Goal: Task Accomplishment & Management: Use online tool/utility

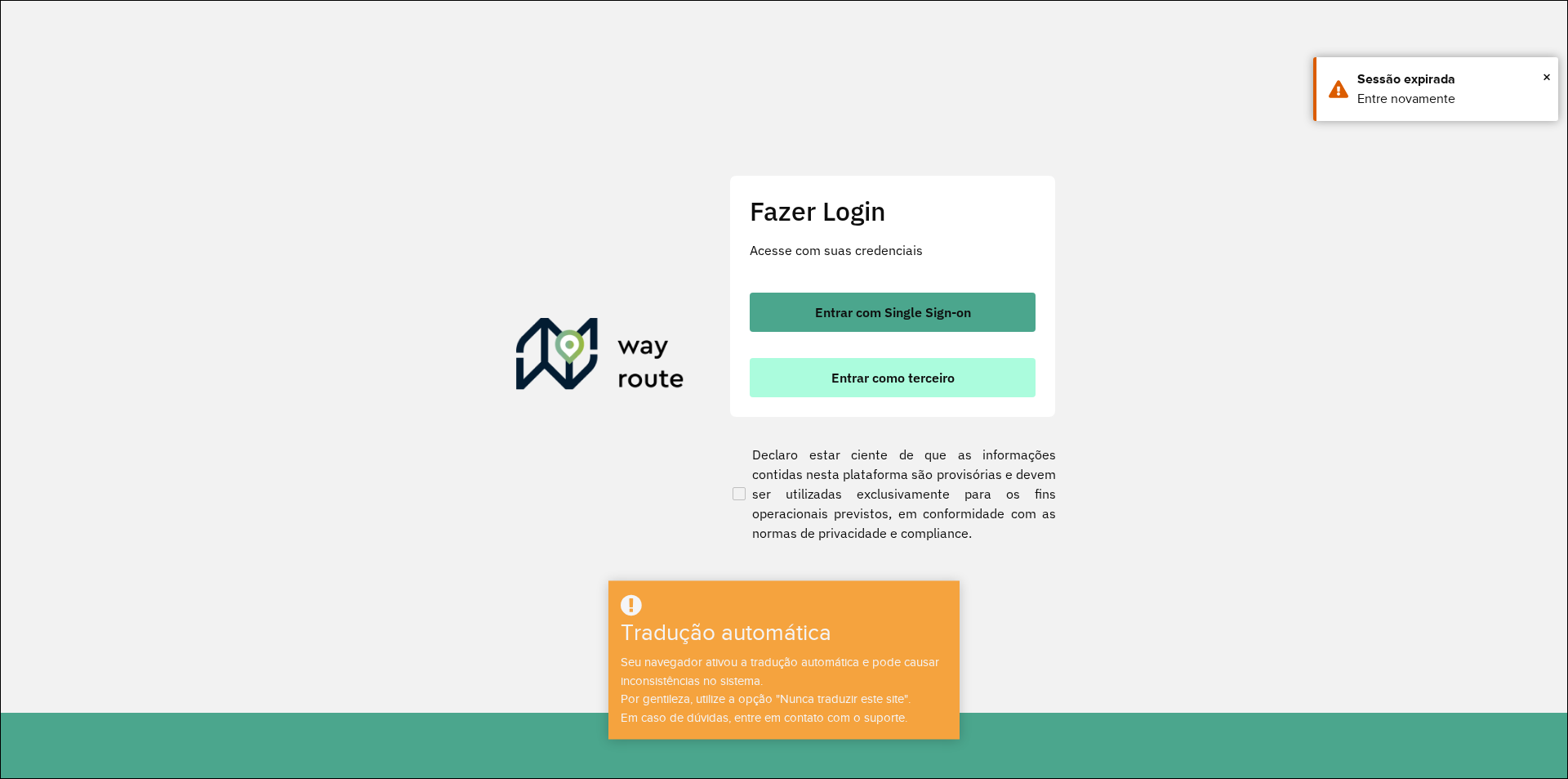
click at [878, 376] on font "Entrar como terceiro" at bounding box center [893, 377] width 124 height 17
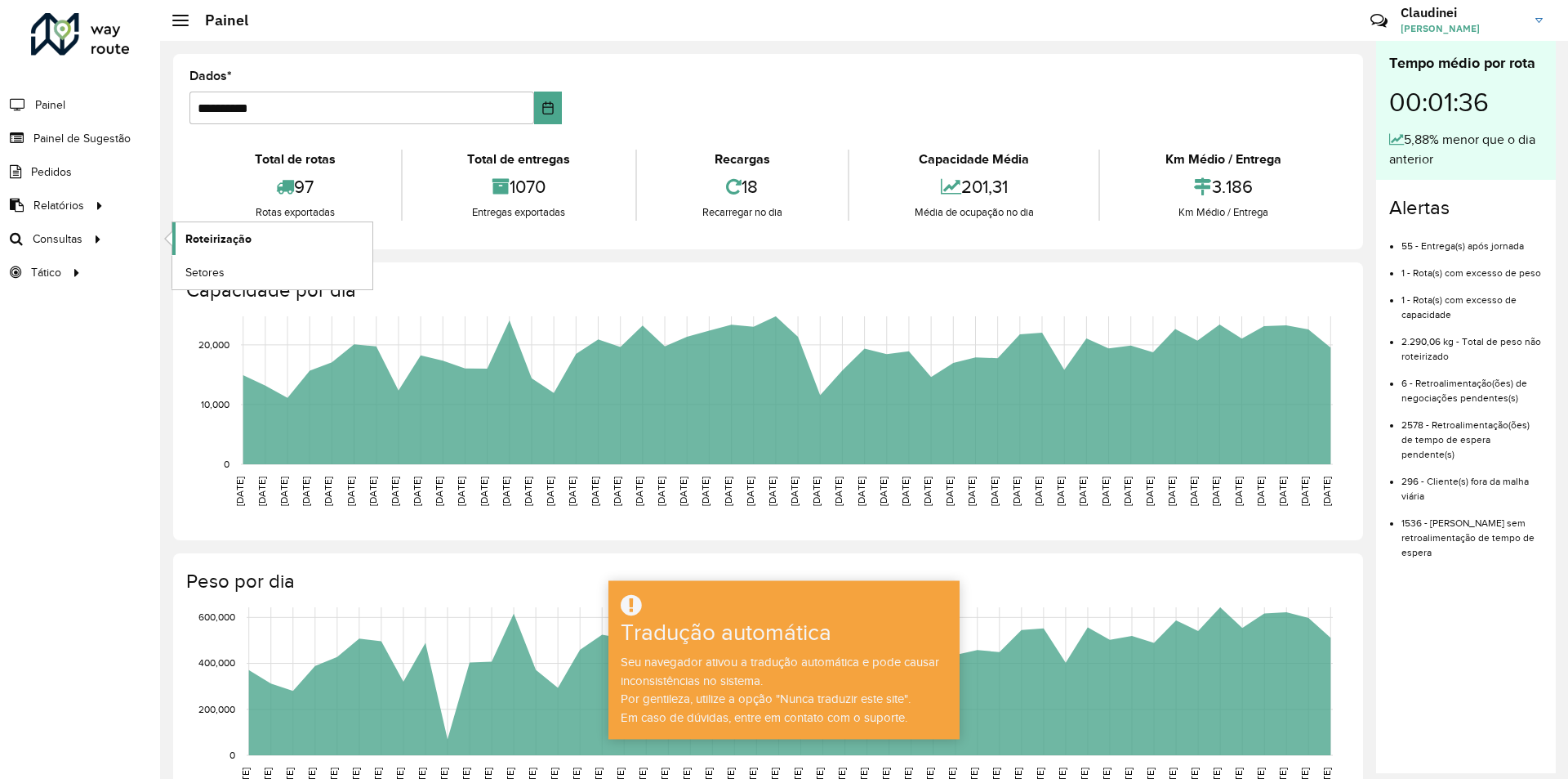
click at [220, 232] on font "Roteirização" at bounding box center [218, 238] width 66 height 13
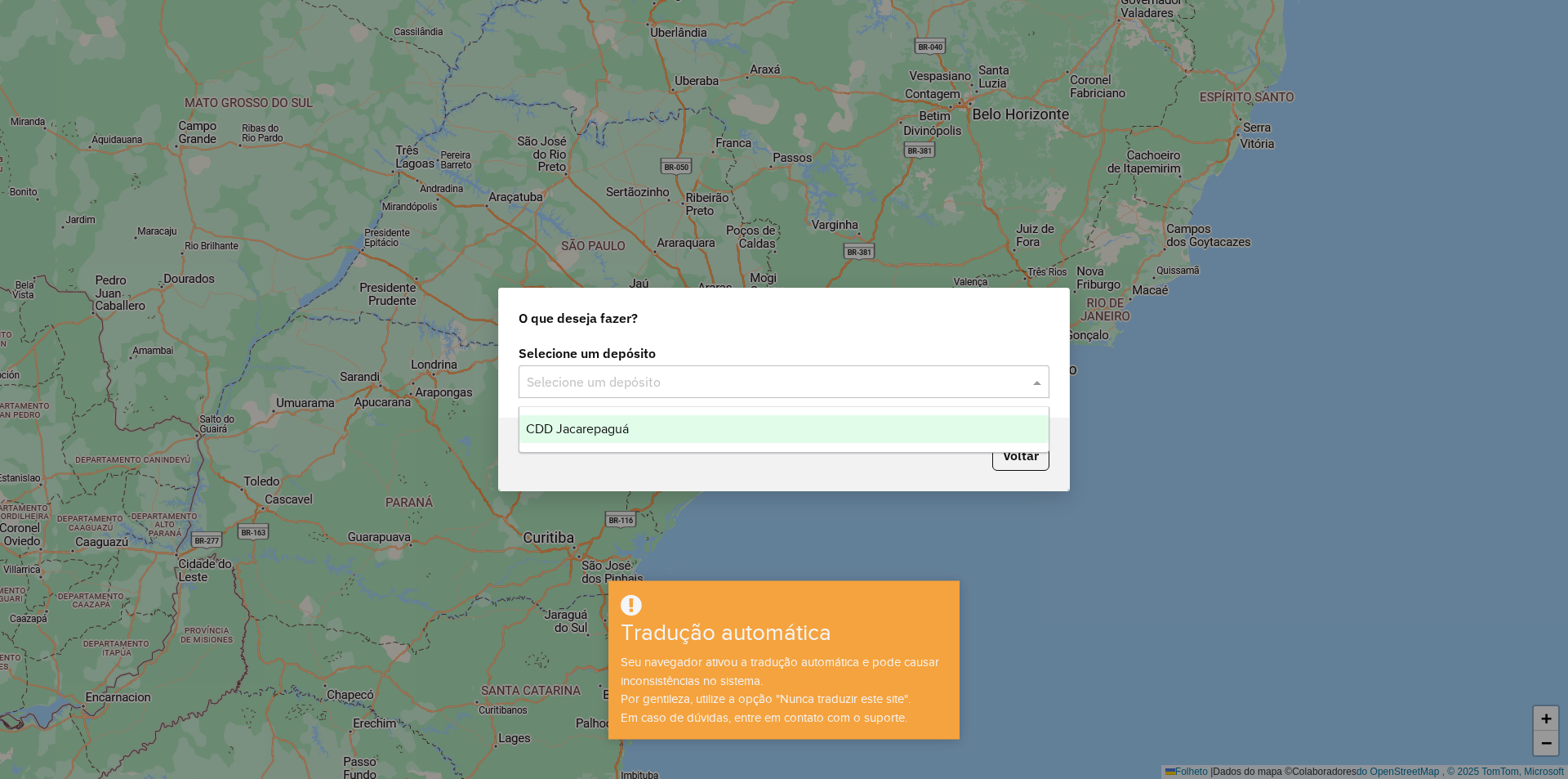
click at [954, 380] on input "text" at bounding box center [768, 382] width 481 height 19
click at [719, 441] on div "CDD Jacarepaguá" at bounding box center [784, 429] width 529 height 27
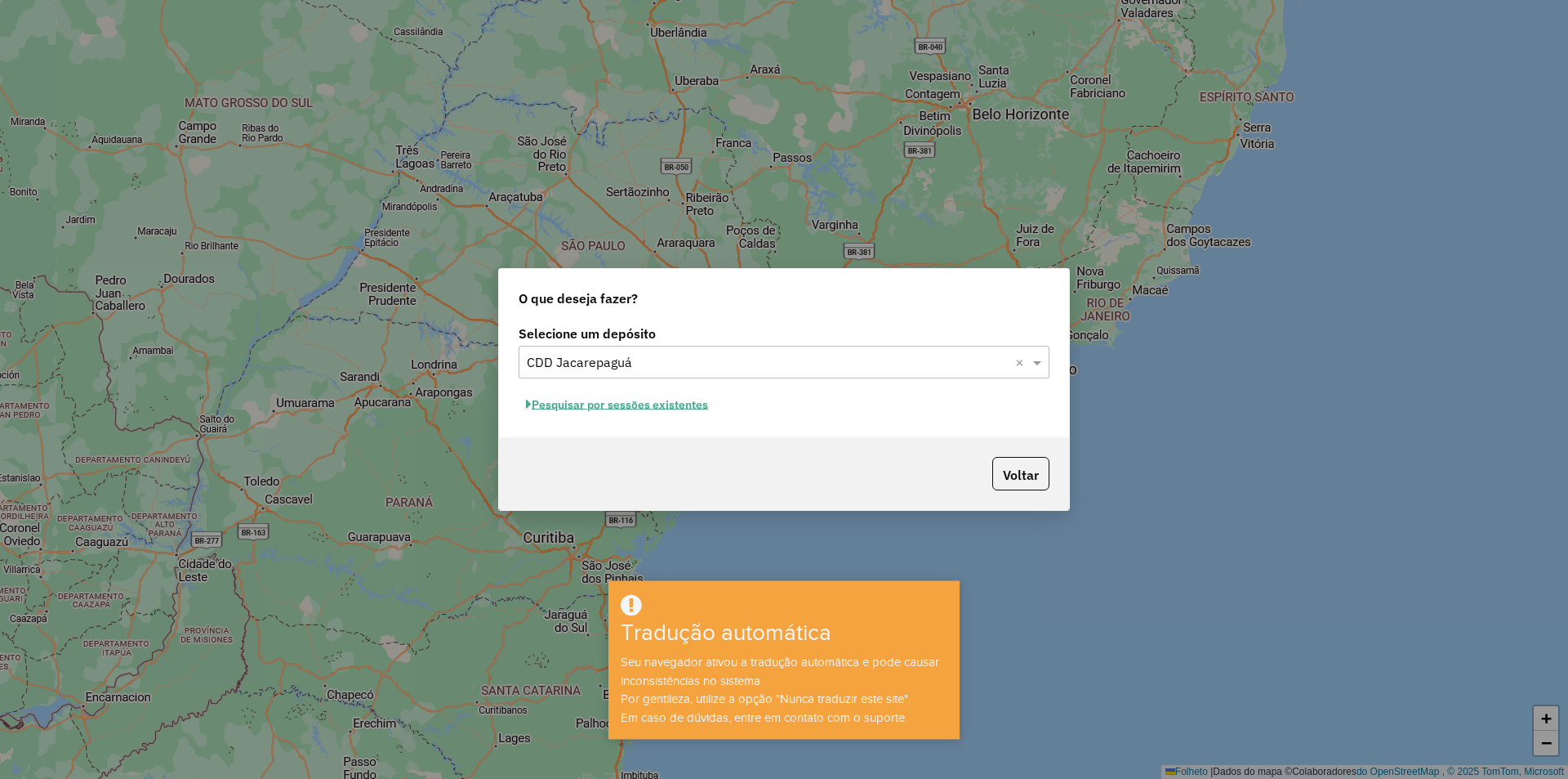
click at [662, 409] on font "Pesquisar por sessões existentes" at bounding box center [620, 404] width 176 height 15
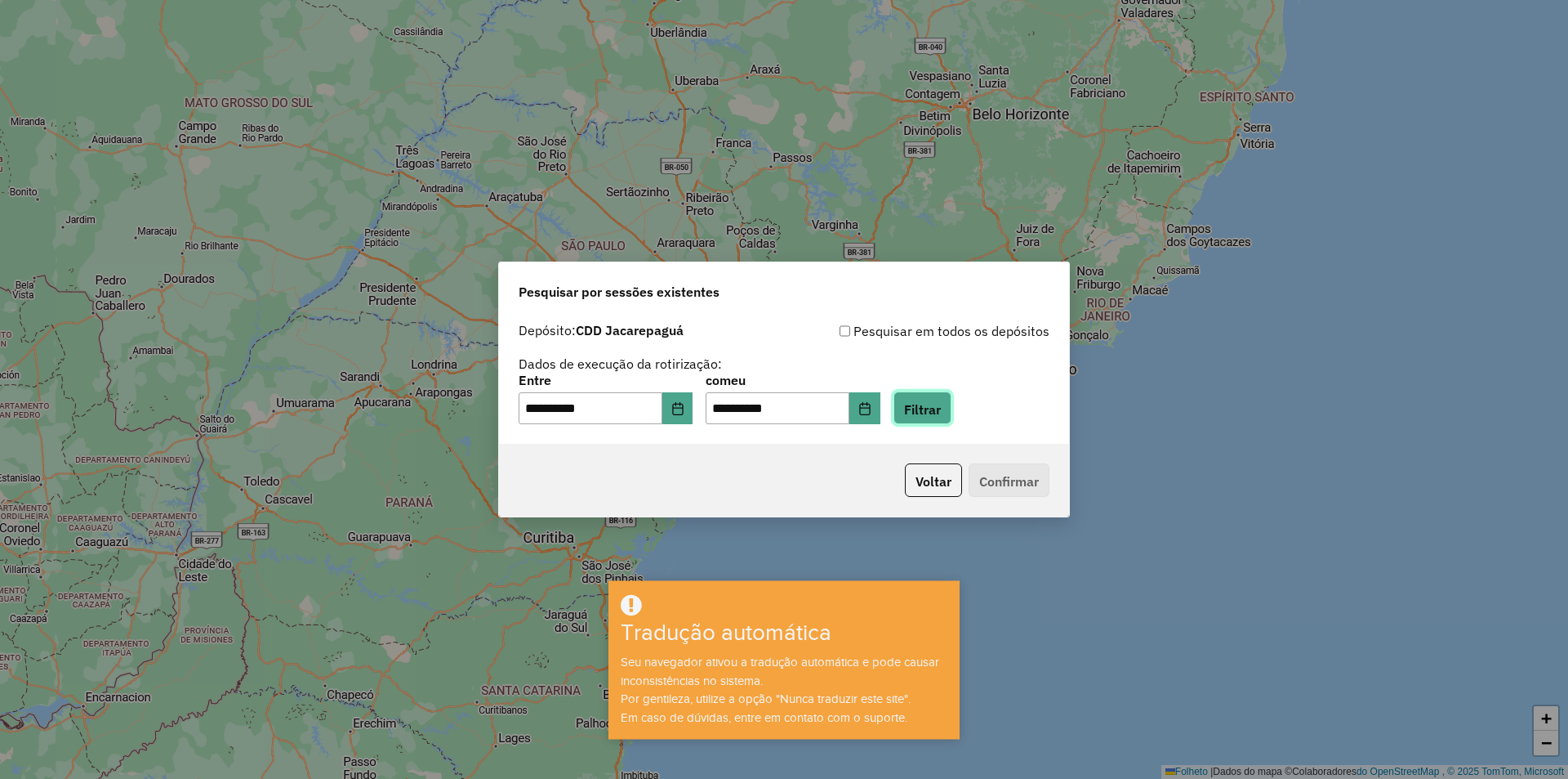
click at [951, 398] on button "Filtrar" at bounding box center [923, 408] width 58 height 33
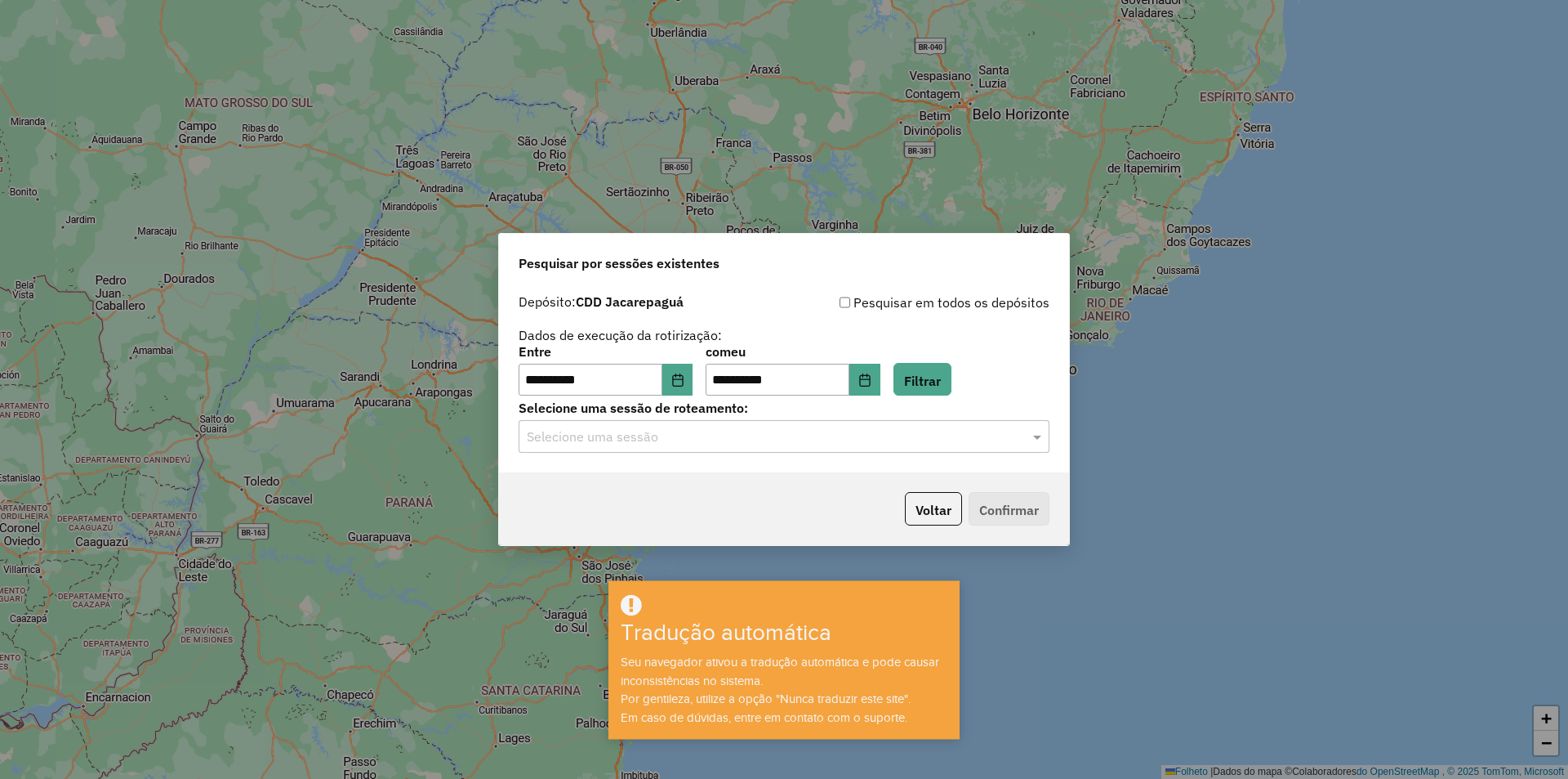
click at [823, 434] on input "text" at bounding box center [768, 437] width 481 height 19
click at [684, 486] on div "1284138 - 27/09/2025 19:31" at bounding box center [784, 484] width 529 height 27
click at [1010, 502] on font "Confirmar" at bounding box center [1009, 510] width 59 height 17
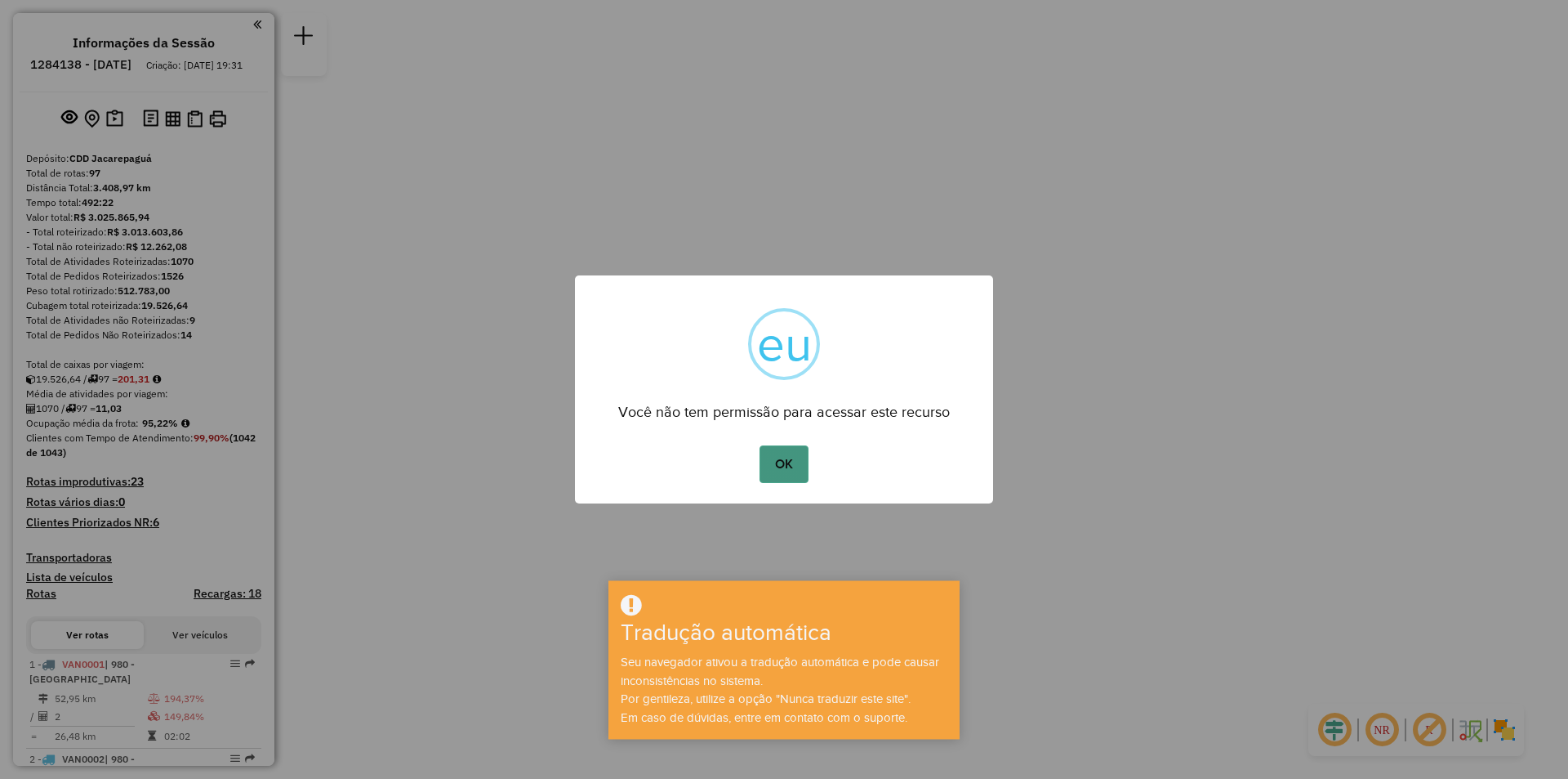
click at [795, 471] on button "OK" at bounding box center [783, 464] width 48 height 38
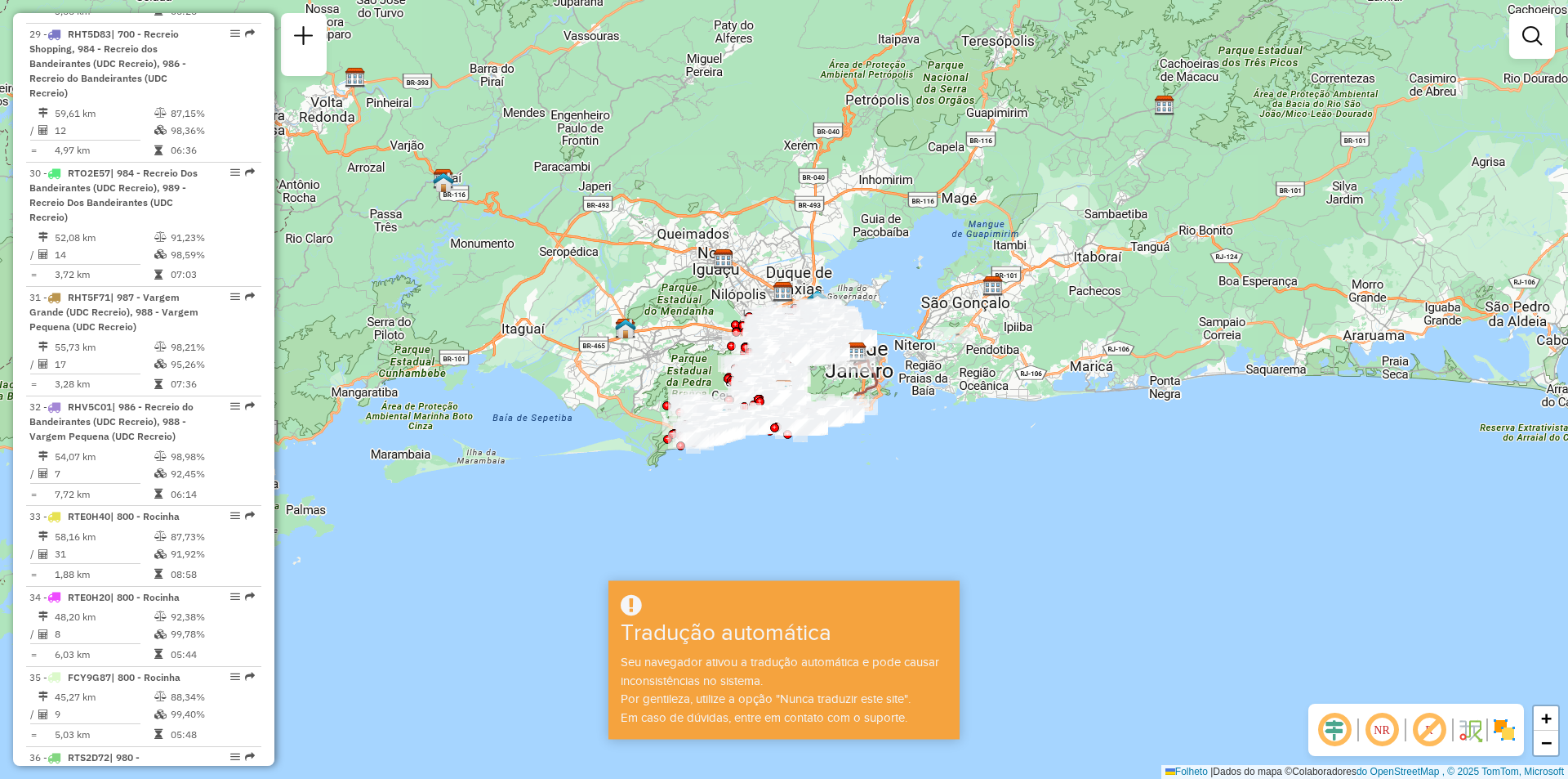
scroll to position [3741, 0]
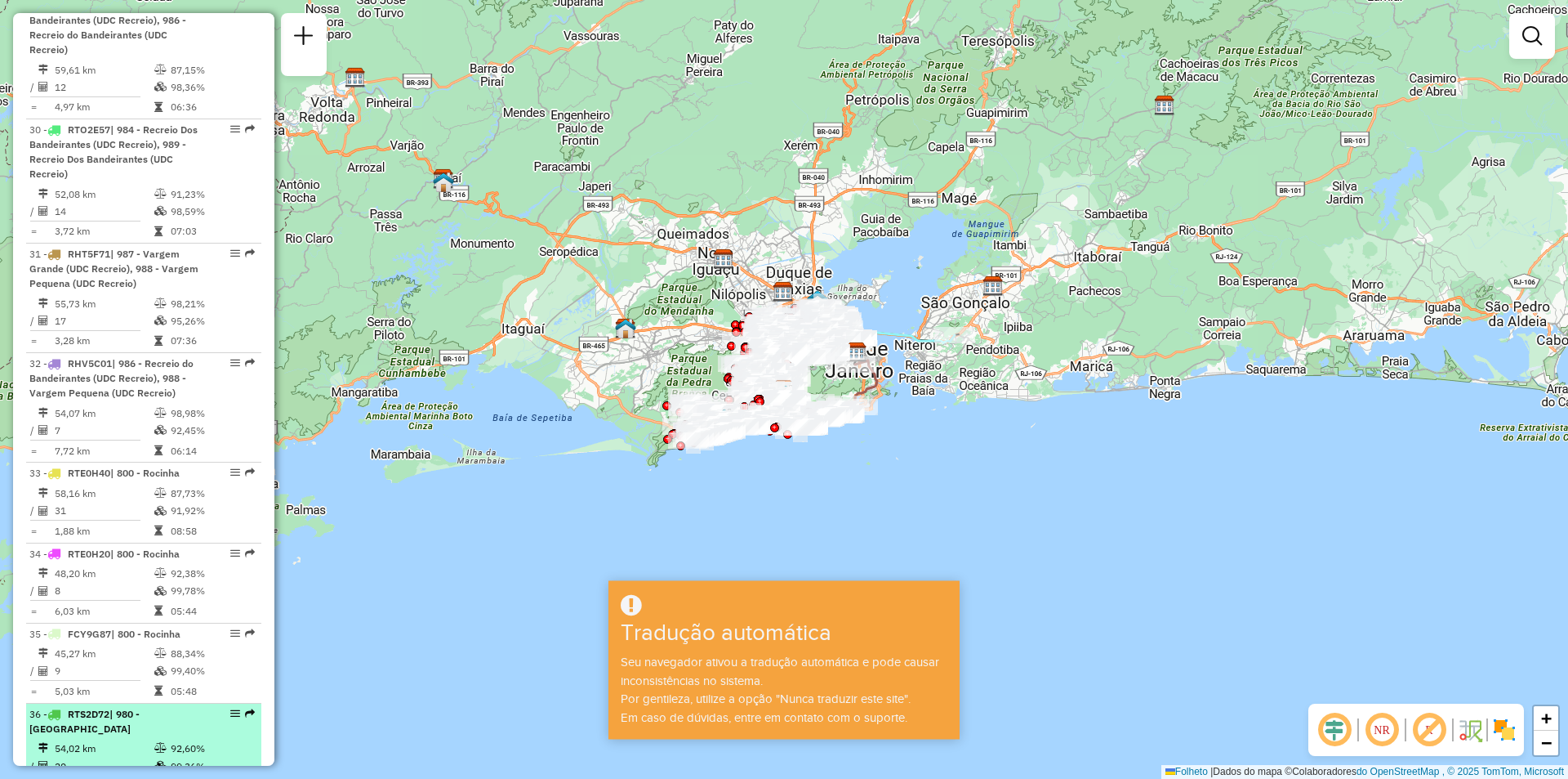
click at [248, 707] on div "36 - RTS2D72 | 980 - VIDIGAL" at bounding box center [143, 721] width 229 height 29
select select "**********"
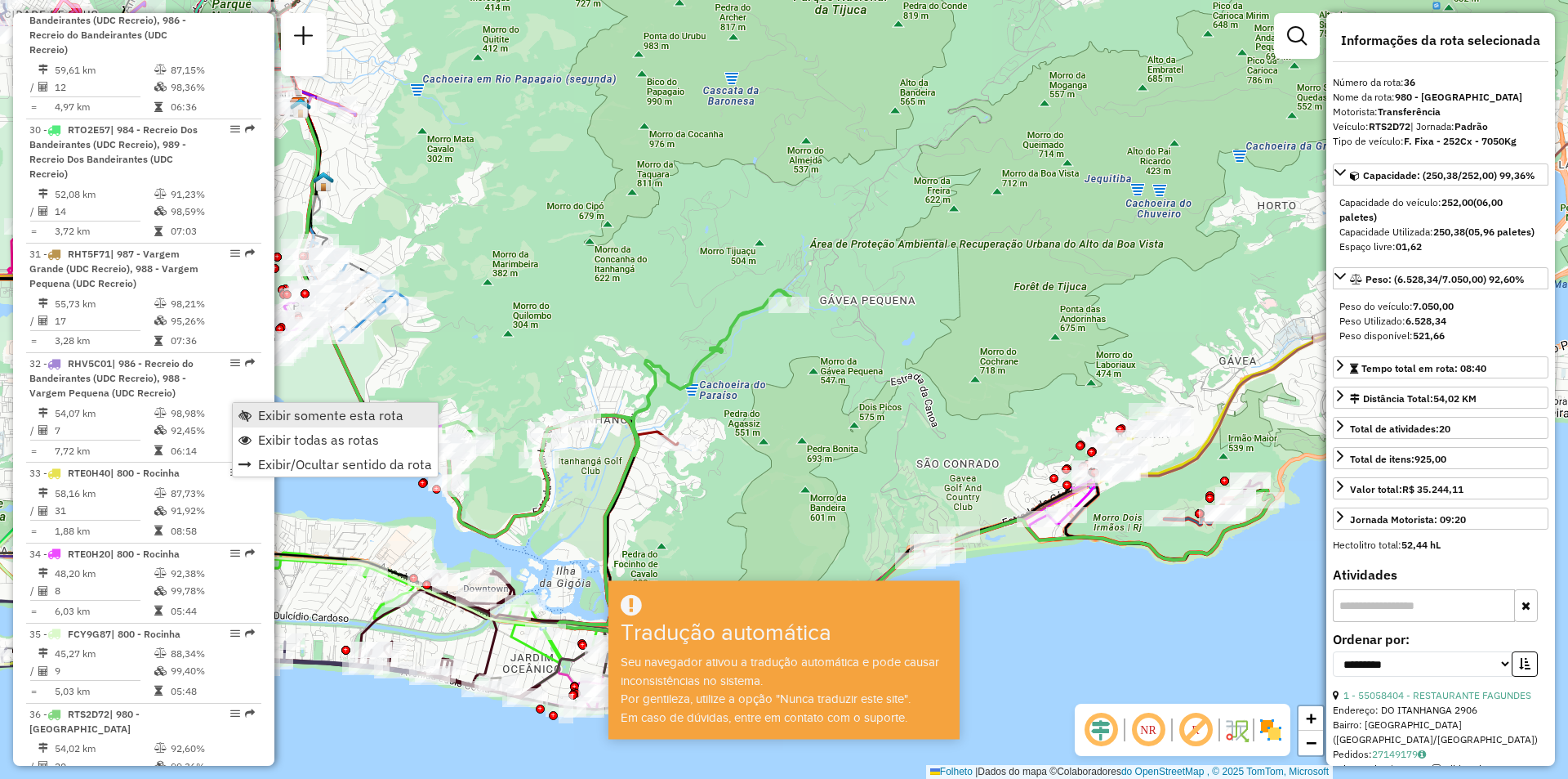
click at [275, 412] on font "Exibir somente esta rota" at bounding box center [330, 414] width 145 height 17
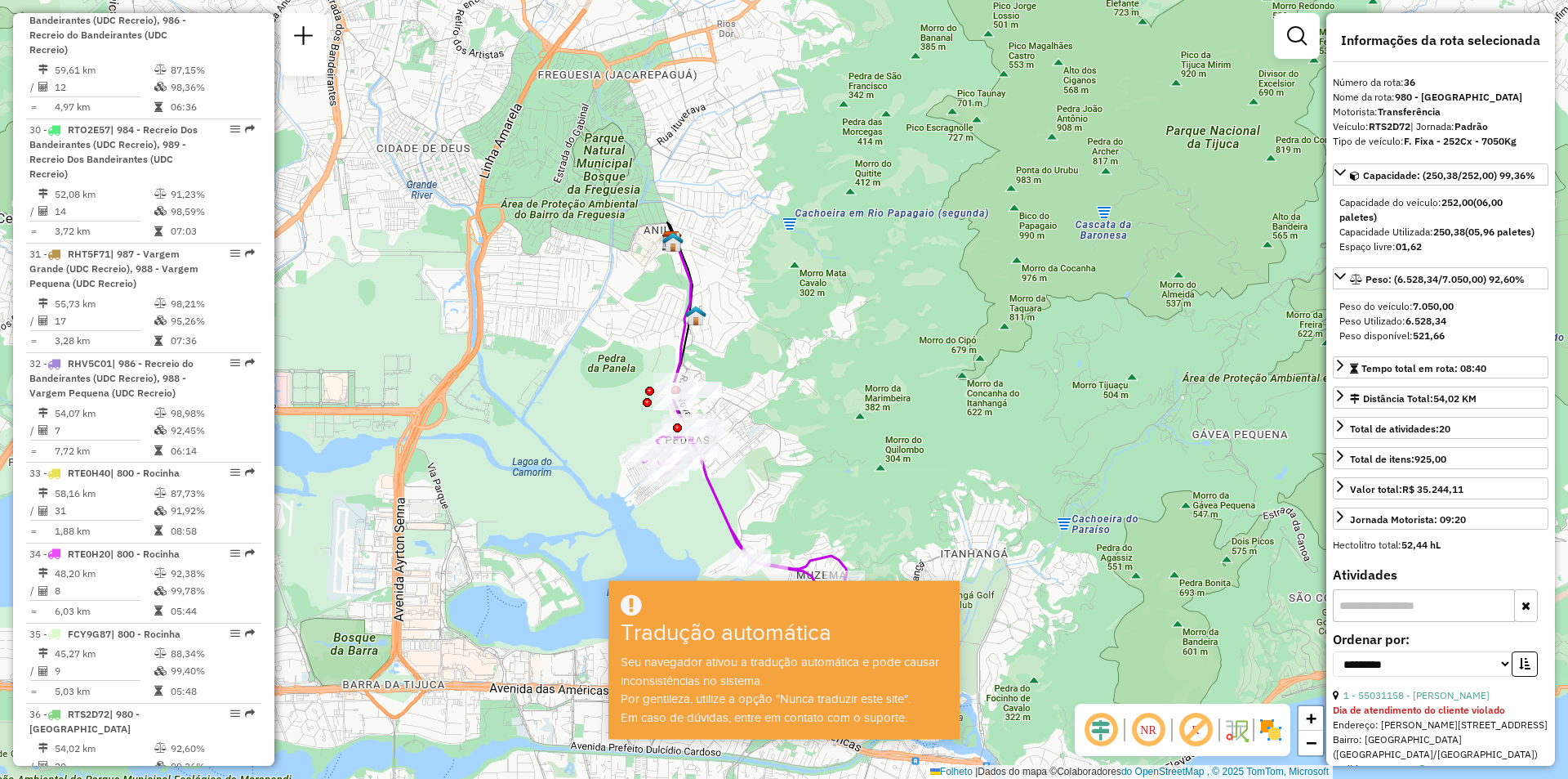
drag, startPoint x: 923, startPoint y: 438, endPoint x: 946, endPoint y: 447, distance: 24.7
click at [946, 447] on div "Janela de atendimento Grade de atendimento Capacidade Transportadoras Veículos …" at bounding box center [784, 389] width 1568 height 779
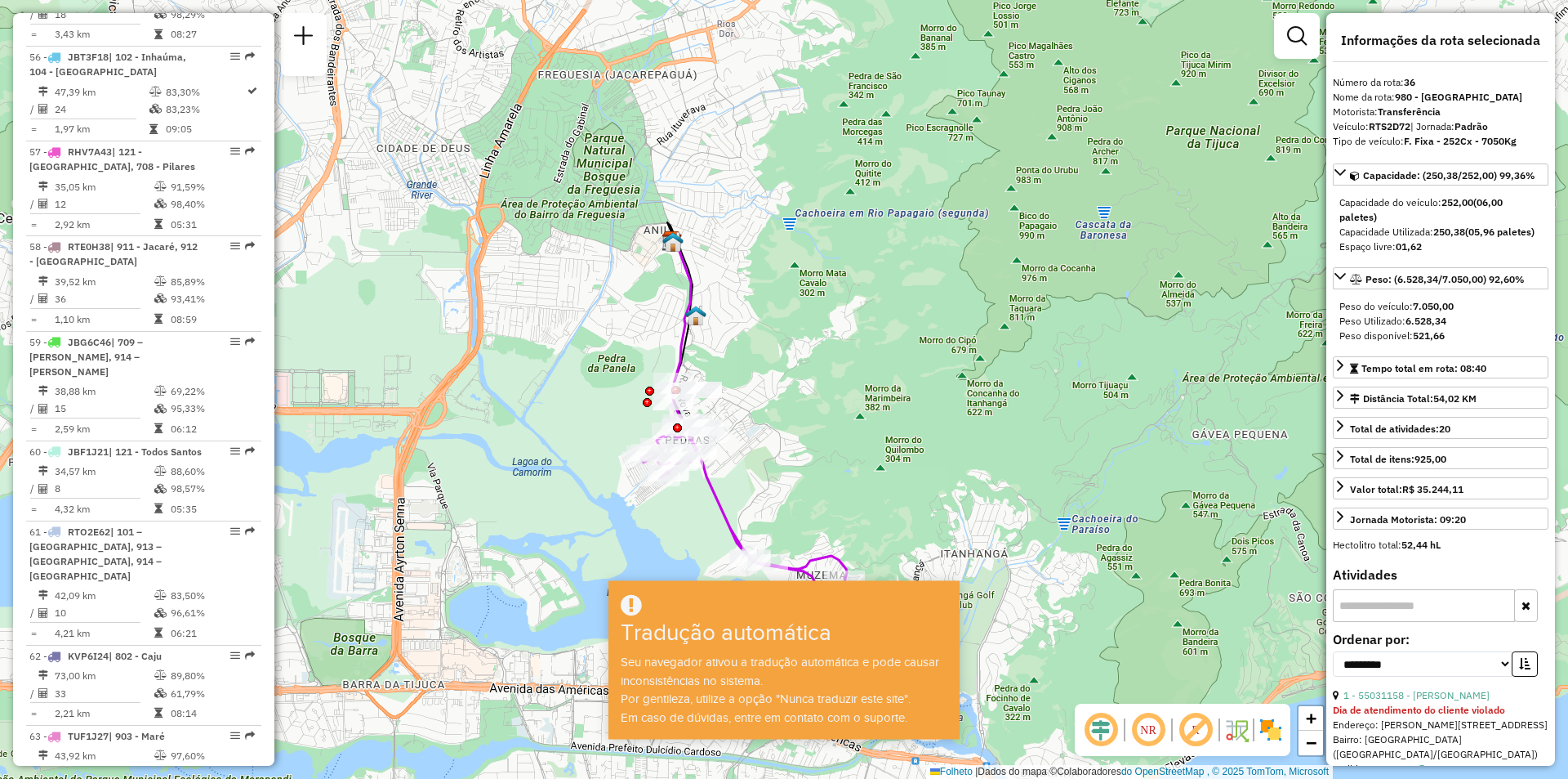
scroll to position [3757, 0]
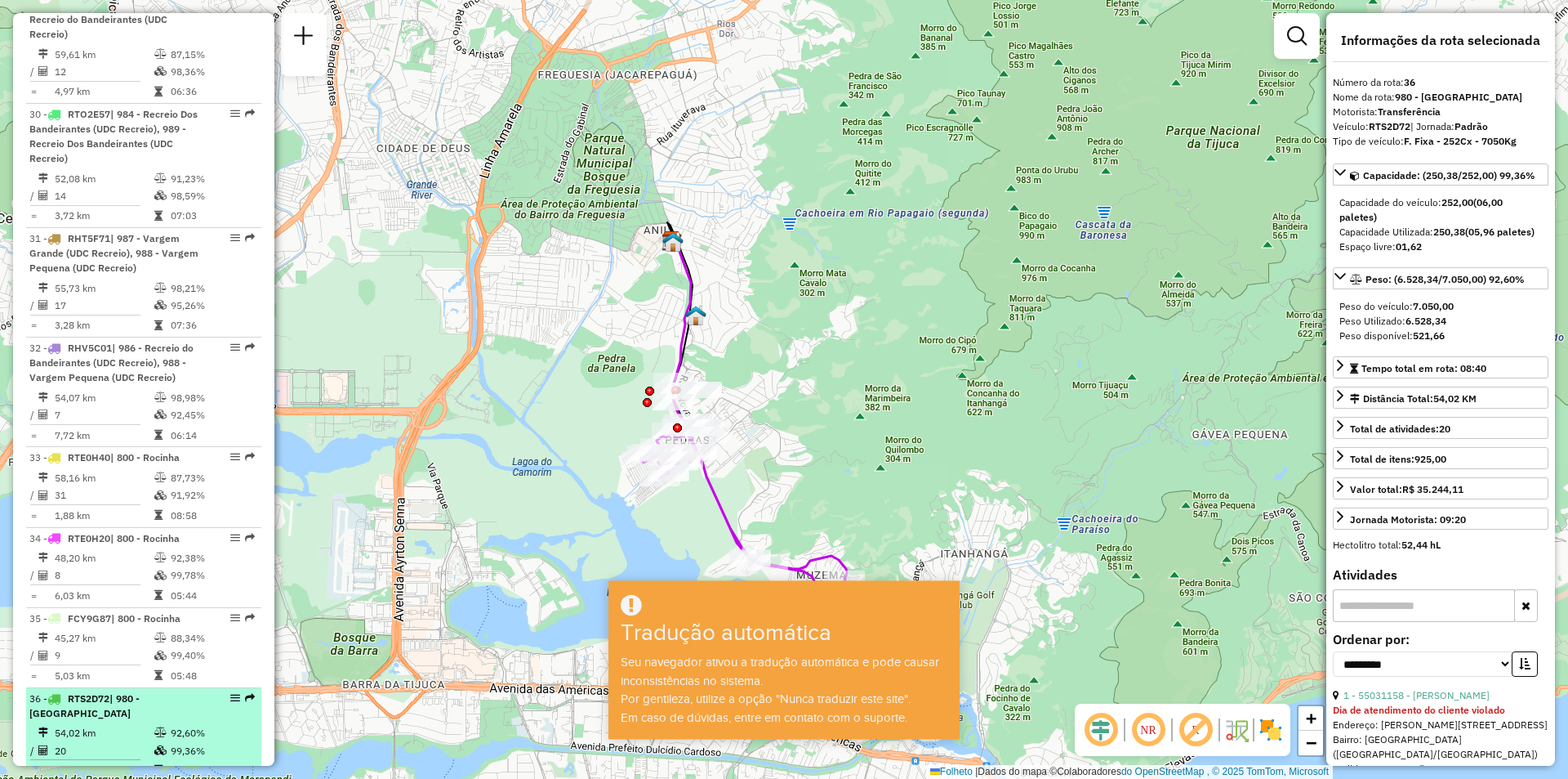
click at [245, 693] on em at bounding box center [249, 698] width 10 height 10
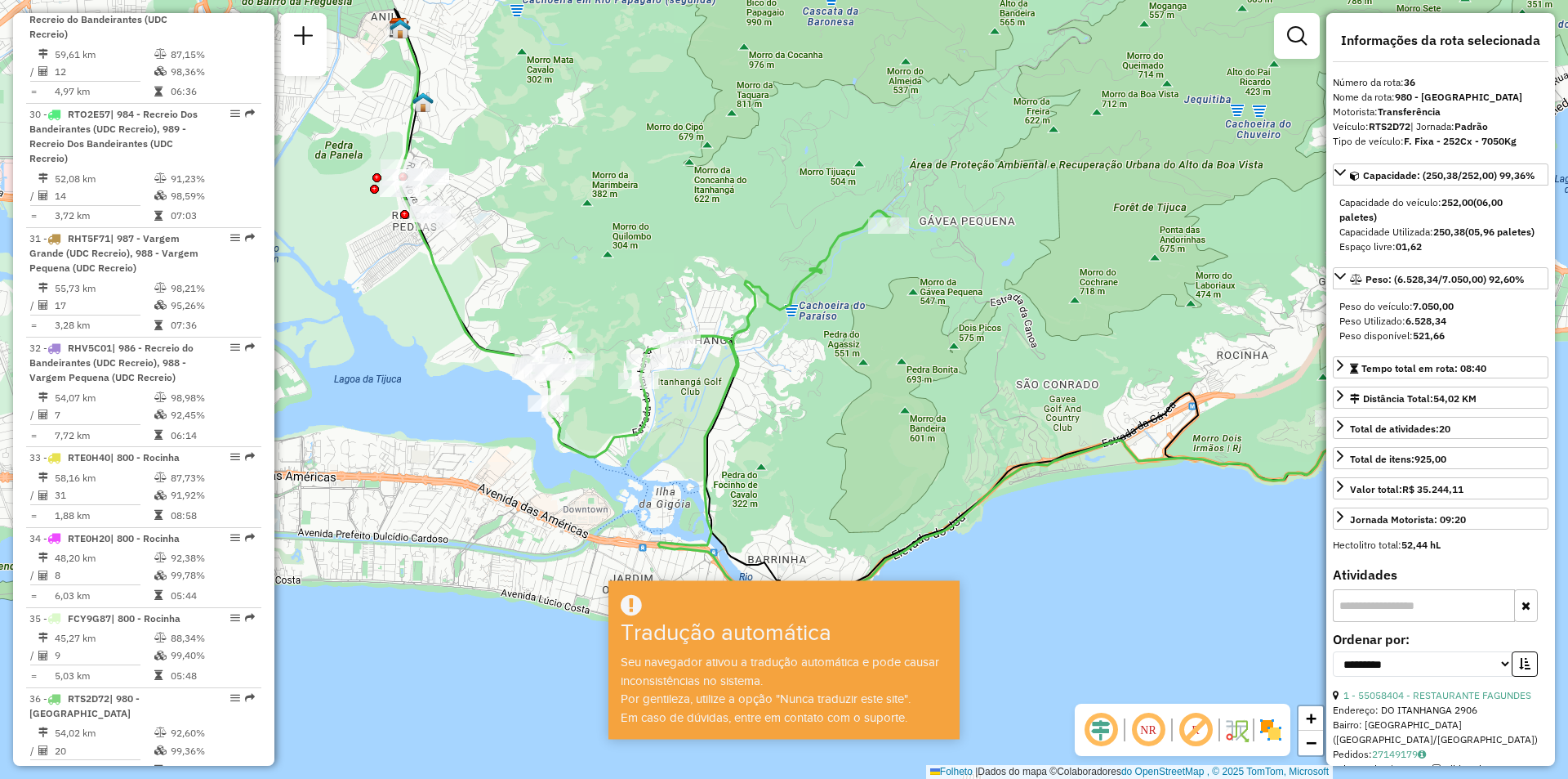
drag, startPoint x: 466, startPoint y: 304, endPoint x: 558, endPoint y: 235, distance: 115.0
click at [558, 235] on div "Janela de atendimento Grade de atendimento Capacidade Transportadoras Veículos …" at bounding box center [784, 389] width 1568 height 779
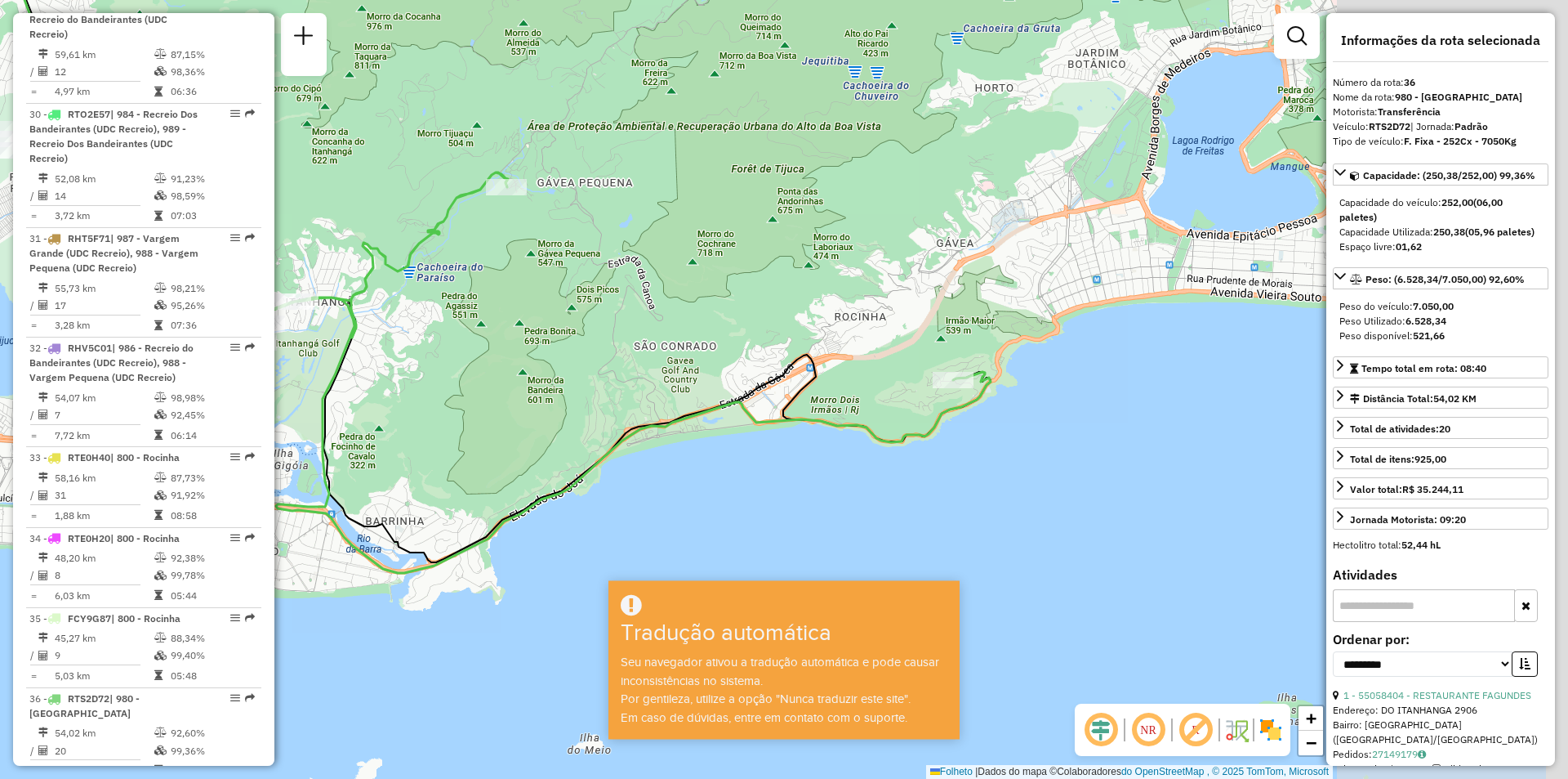
drag, startPoint x: 1212, startPoint y: 367, endPoint x: 908, endPoint y: 336, distance: 305.6
click at [879, 330] on div "Janela de atendimento Grade de atendimento Capacidade Transportadoras Veículos …" at bounding box center [784, 389] width 1568 height 779
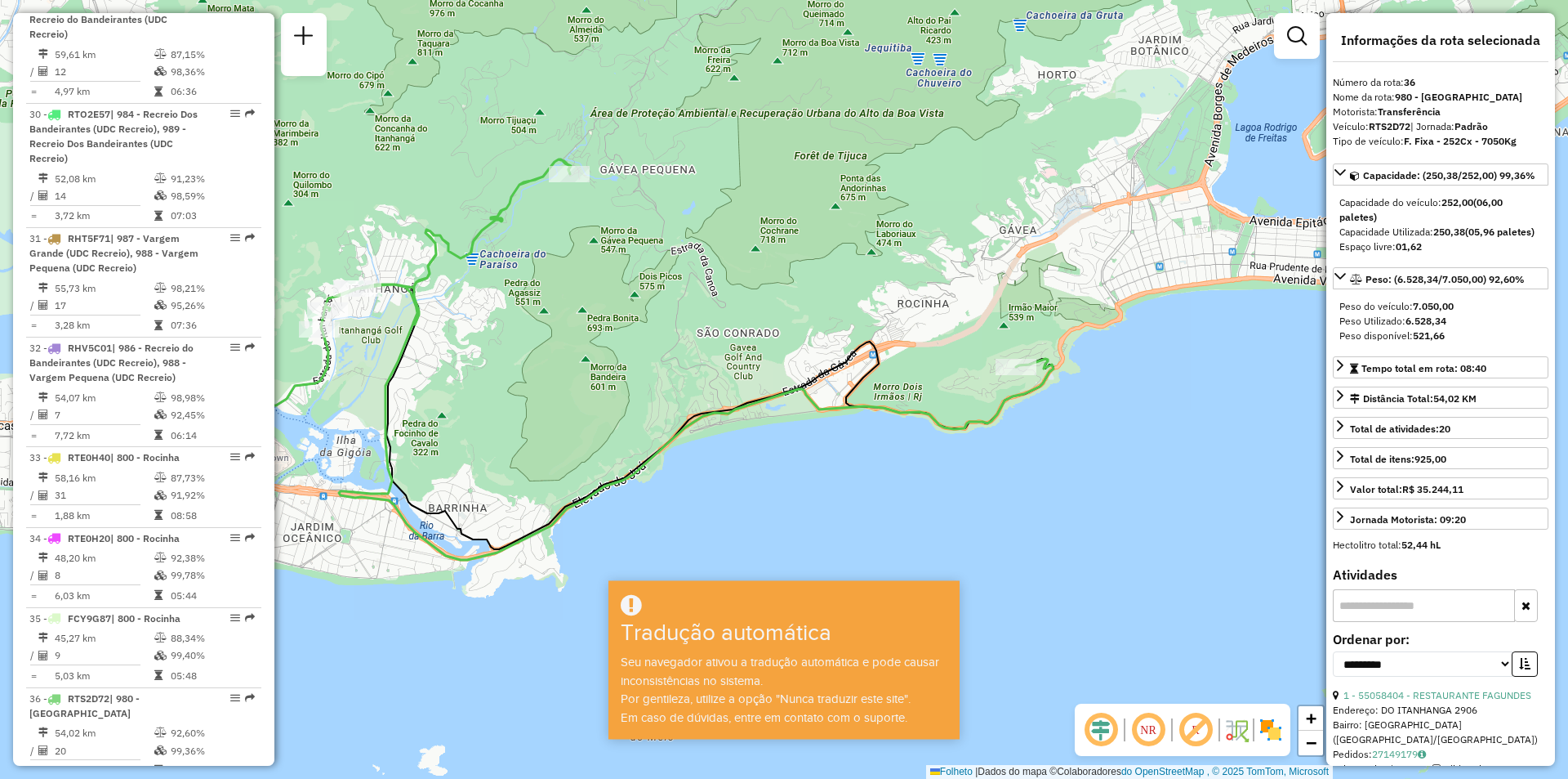
drag, startPoint x: 572, startPoint y: 251, endPoint x: 869, endPoint y: 317, distance: 304.2
click at [869, 317] on div "Janela de atendimento Grade de atendimento Capacidade Transportadoras Veículos …" at bounding box center [784, 389] width 1568 height 779
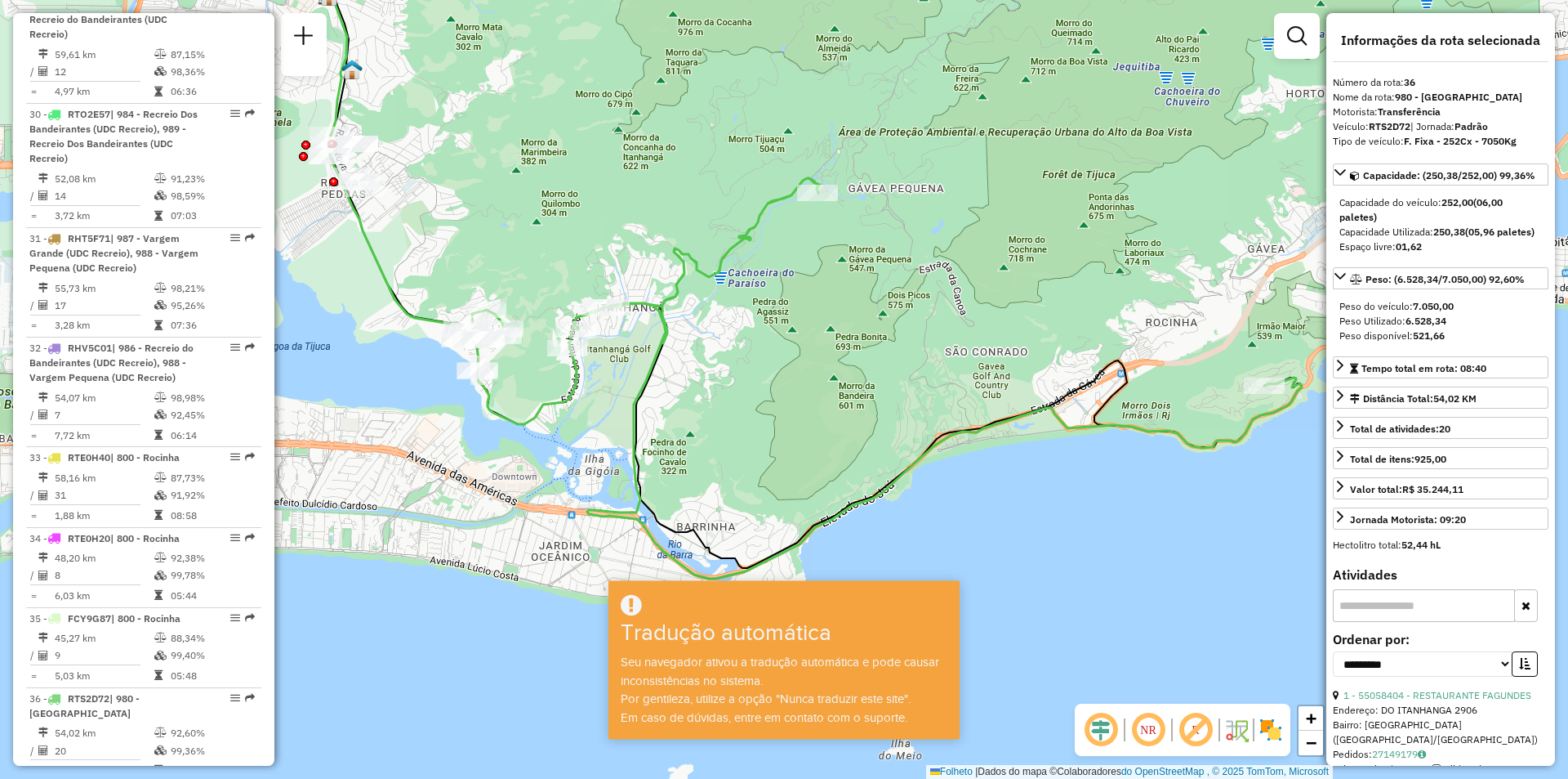
drag, startPoint x: 629, startPoint y: 310, endPoint x: 815, endPoint y: 319, distance: 186.2
click at [815, 319] on div "Janela de atendimento Grade de atendimento Capacidade Transportadoras Veículos …" at bounding box center [784, 389] width 1568 height 779
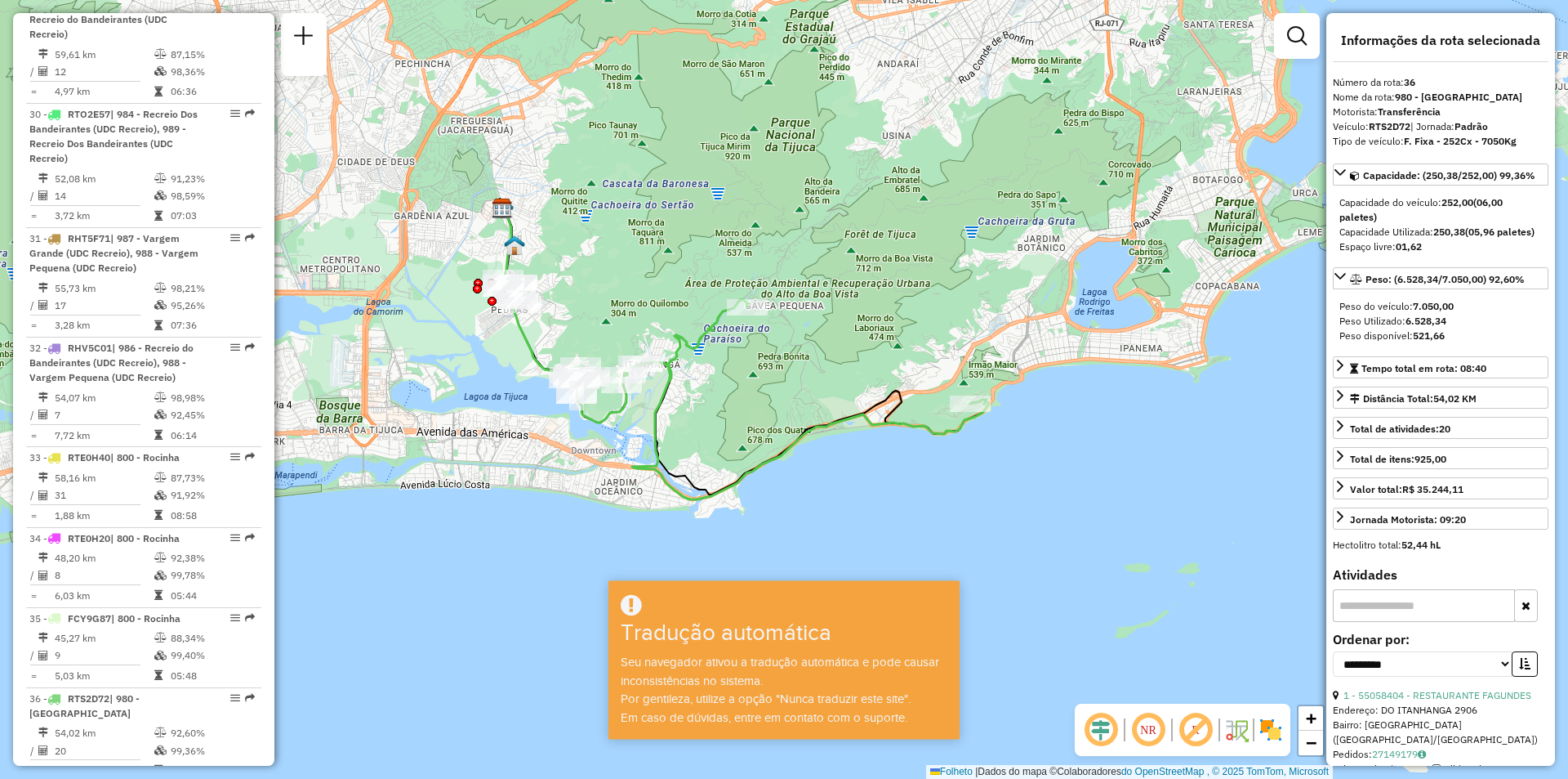
drag, startPoint x: 807, startPoint y: 326, endPoint x: 742, endPoint y: 386, distance: 88.5
click at [742, 386] on div "Janela de atendimento Grade de atendimento Capacidade Transportadoras Veículos …" at bounding box center [784, 389] width 1568 height 779
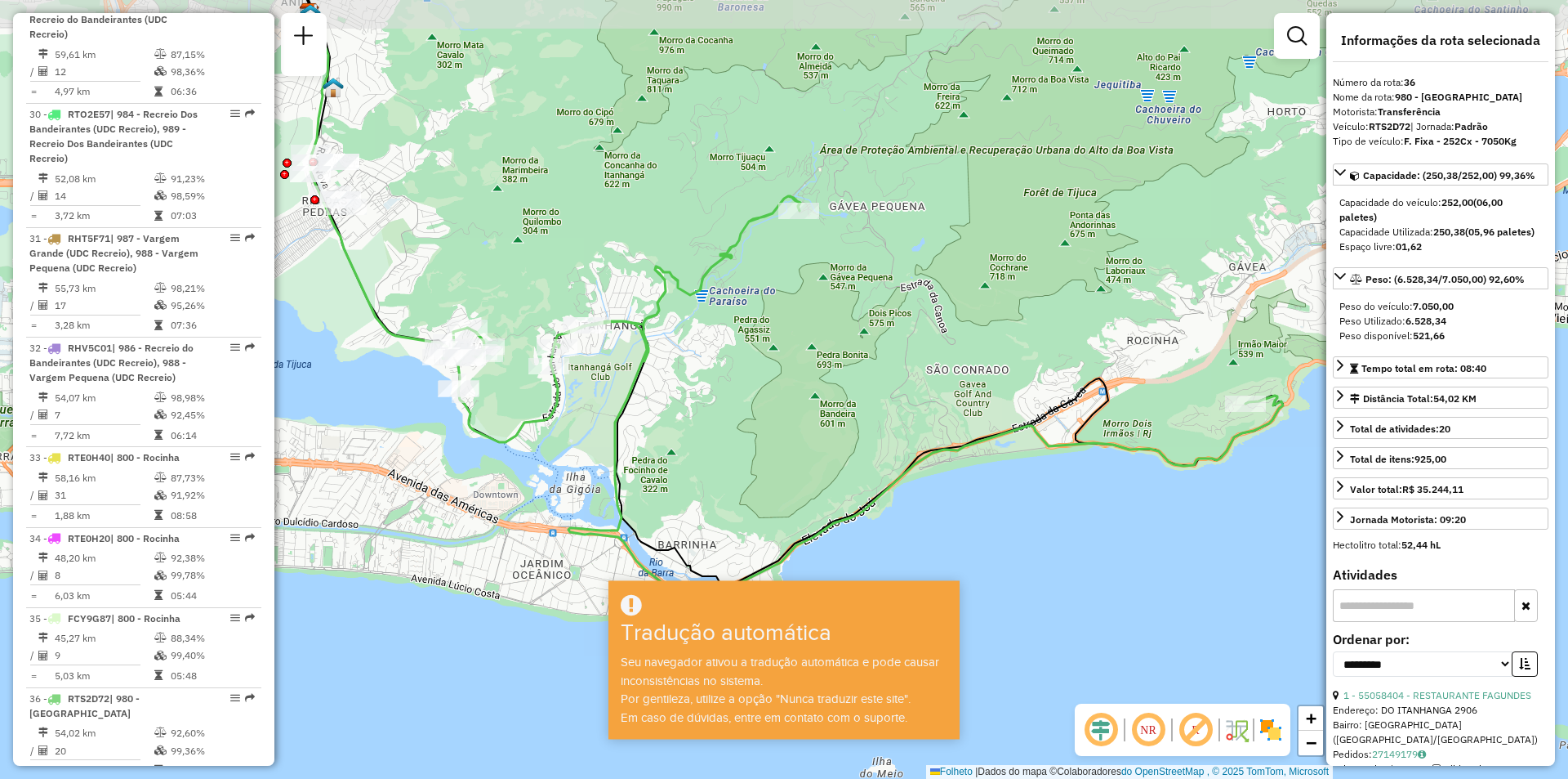
drag, startPoint x: 603, startPoint y: 343, endPoint x: 758, endPoint y: 408, distance: 168.1
click at [756, 408] on div "Janela de atendimento Grade de atendimento Capacidade Transportadoras Veículos …" at bounding box center [784, 389] width 1568 height 779
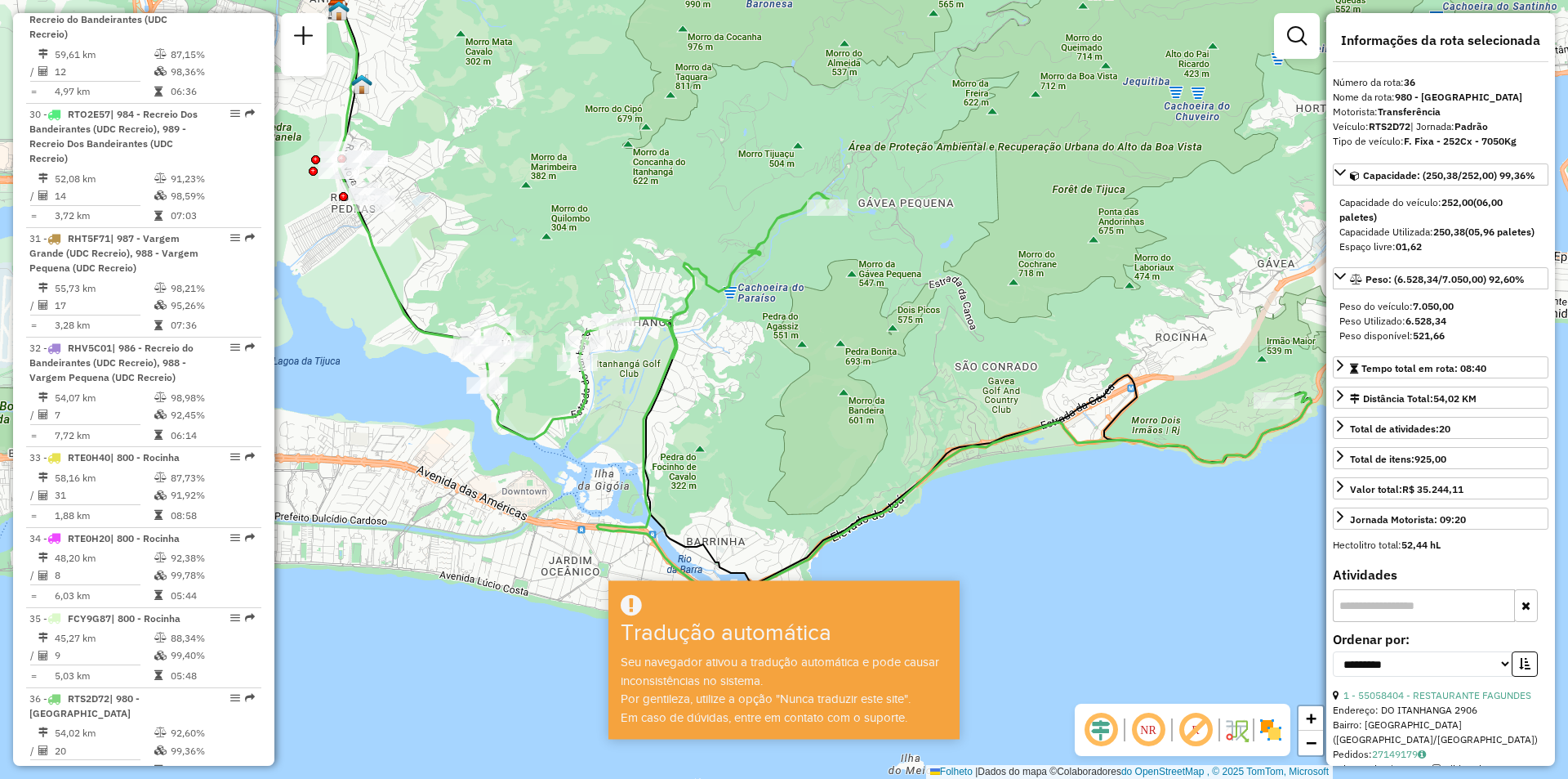
drag, startPoint x: 619, startPoint y: 363, endPoint x: 647, endPoint y: 384, distance: 35.0
click at [647, 384] on div "Janela de atendimento Grade de atendimento Capacidade Transportadoras Veículos …" at bounding box center [784, 389] width 1568 height 779
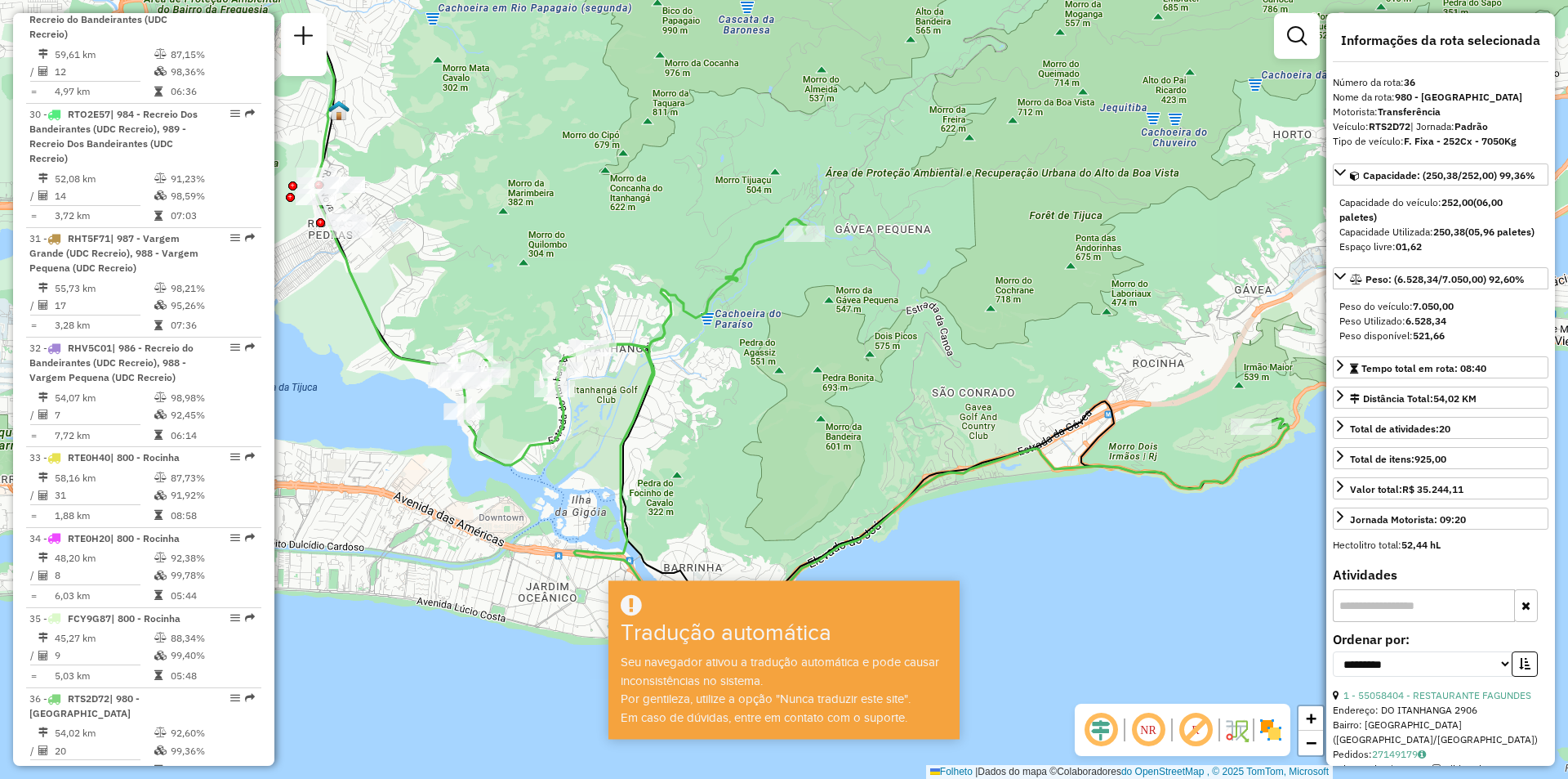
drag, startPoint x: 588, startPoint y: 310, endPoint x: 546, endPoint y: 353, distance: 60.1
click at [546, 353] on div "Janela de atendimento Grade de atendimento Capacidade Transportadoras Veículos …" at bounding box center [784, 389] width 1568 height 779
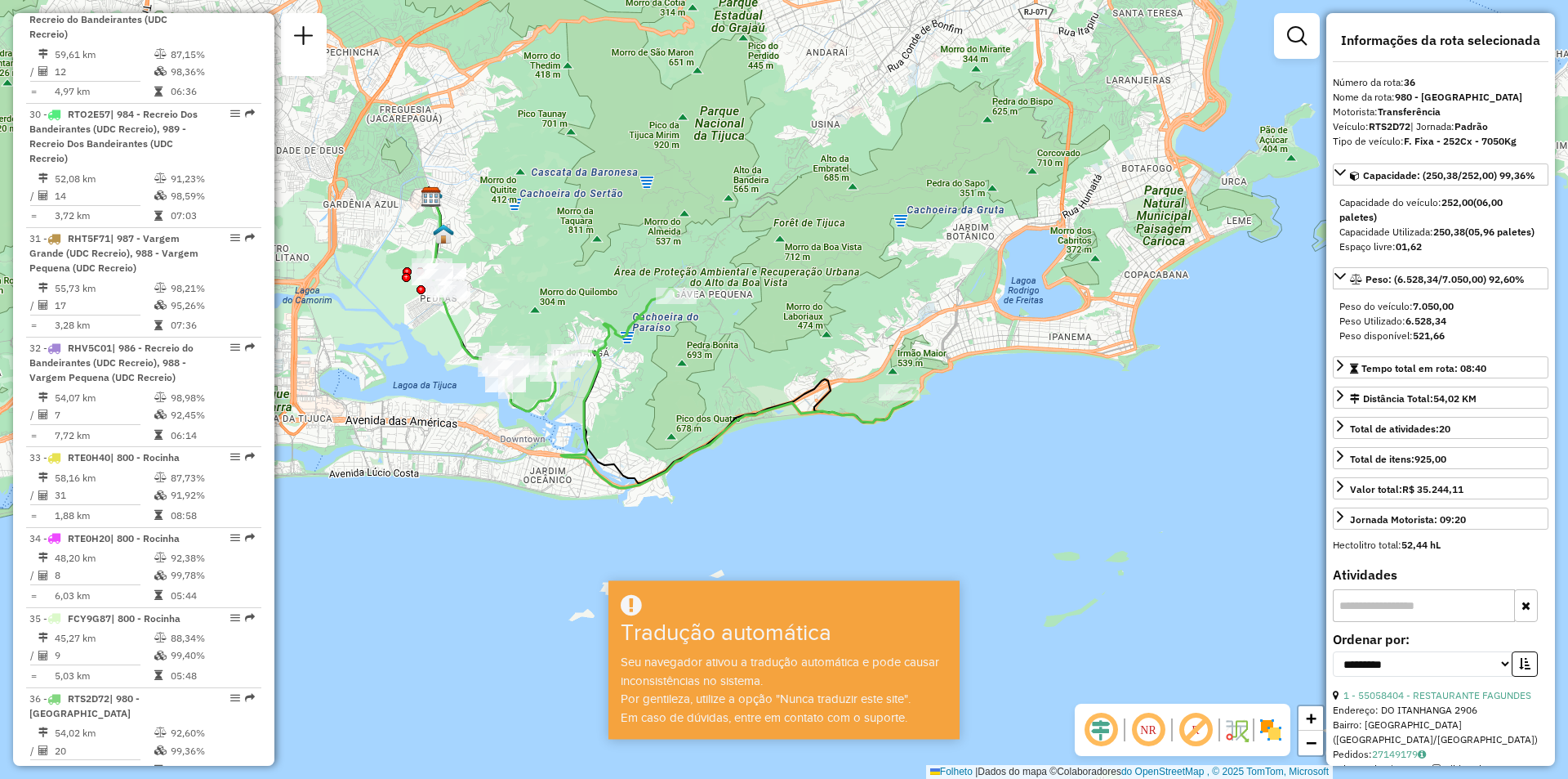
click at [245, 778] on em at bounding box center [249, 793] width 10 height 10
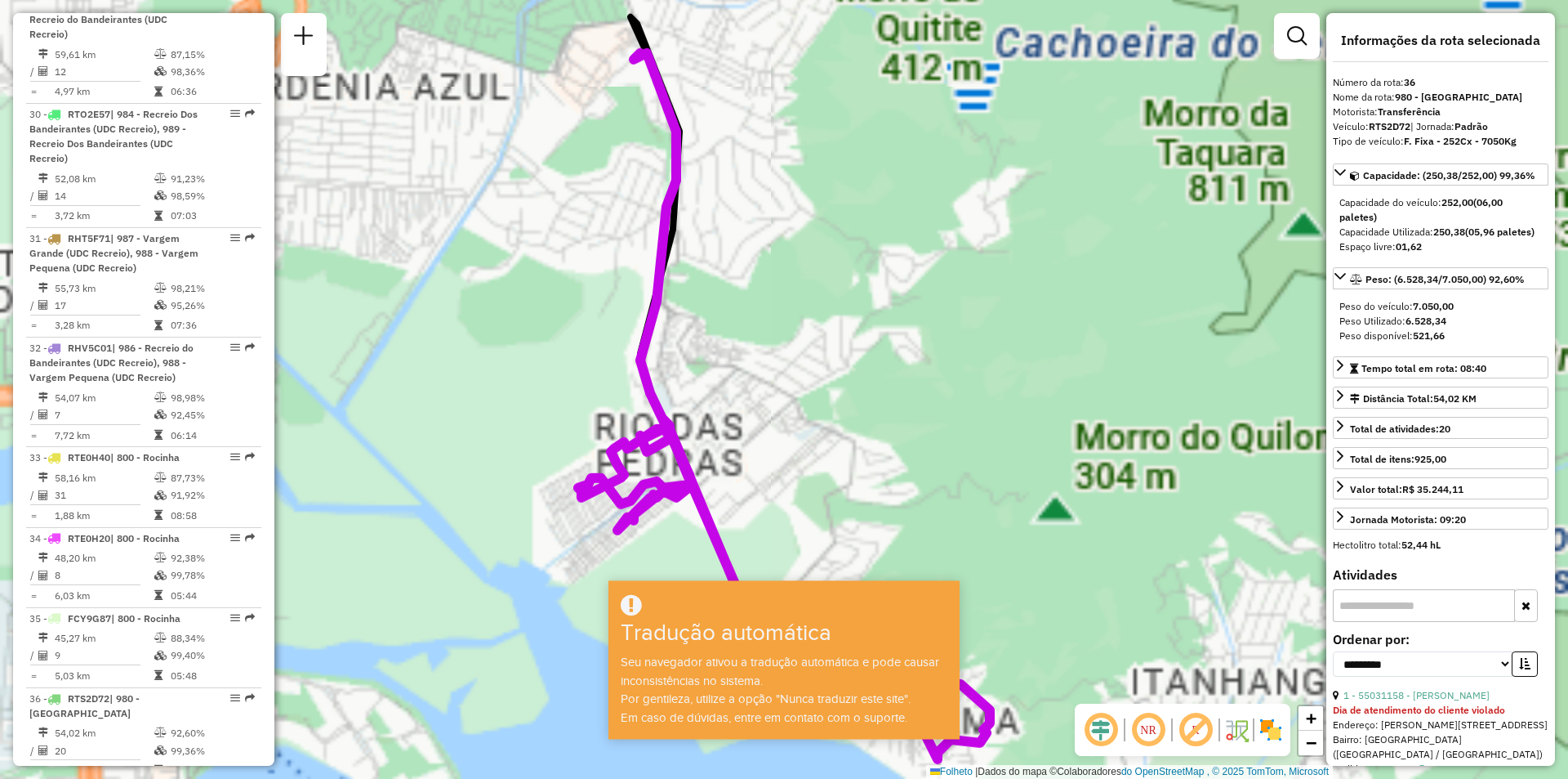
click at [248, 778] on em at bounding box center [249, 793] width 10 height 10
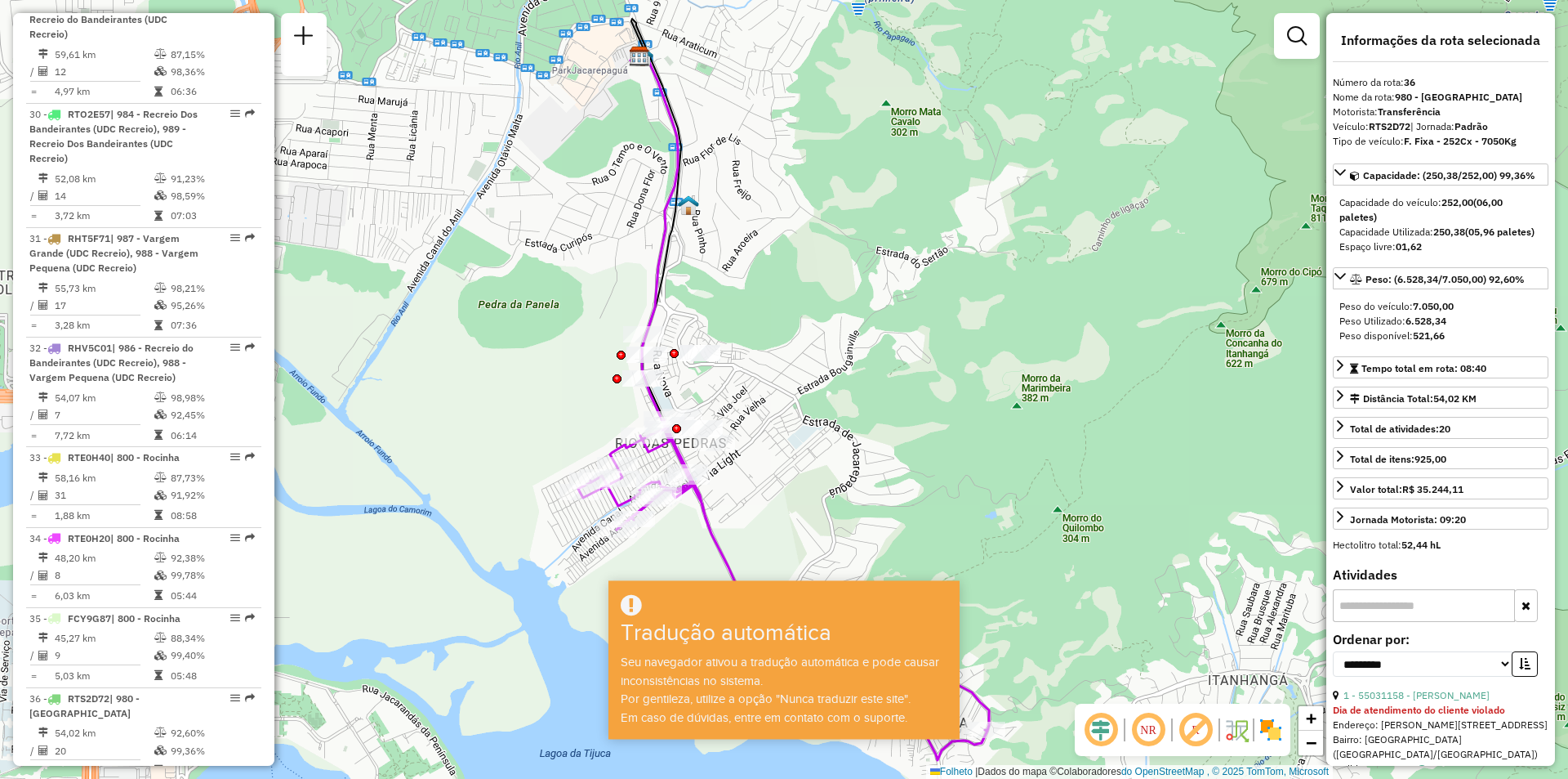
click at [249, 778] on em at bounding box center [249, 793] width 10 height 10
click at [246, 778] on em at bounding box center [249, 793] width 10 height 10
